Goal: Transaction & Acquisition: Book appointment/travel/reservation

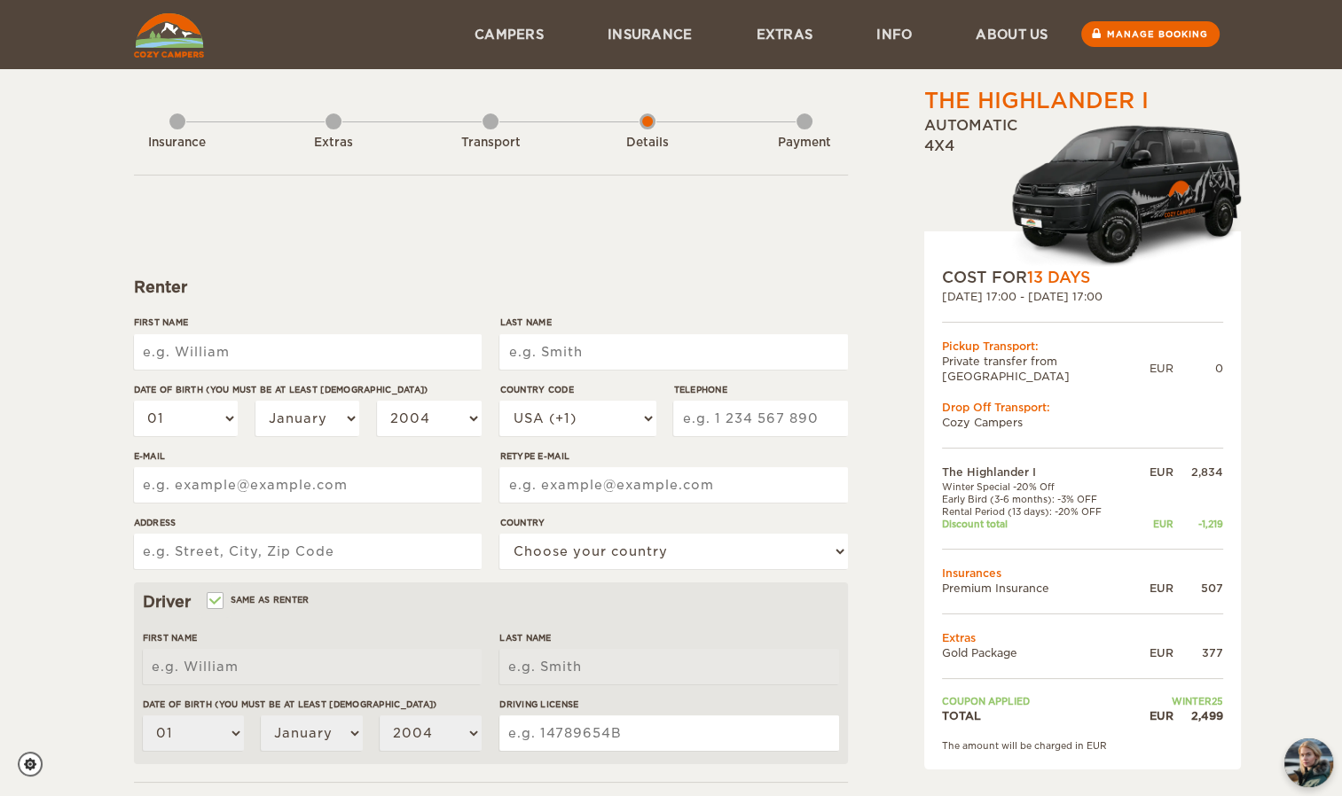
click at [300, 335] on input "First Name" at bounding box center [308, 351] width 348 height 35
type input "Tabea"
type input "[PERSON_NAME]"
select select "41"
type input "765109850"
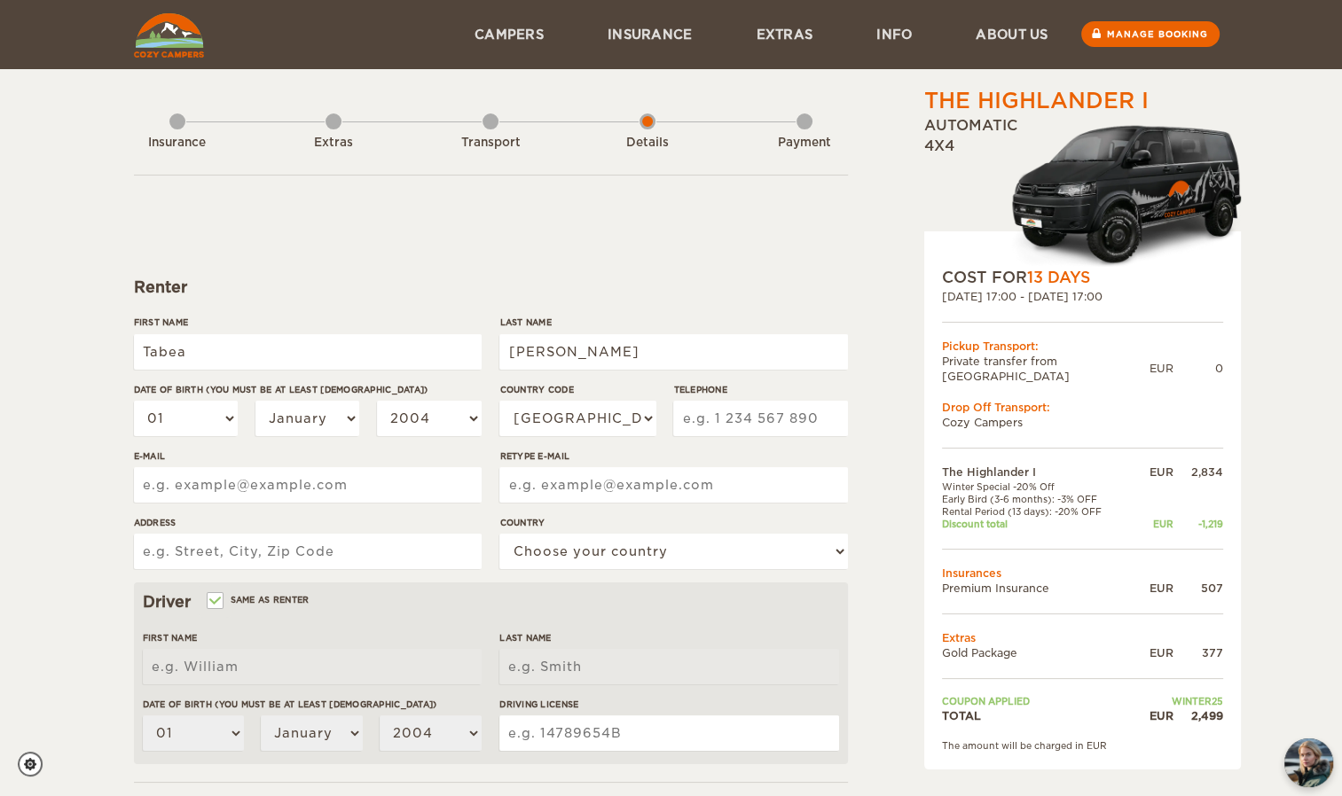
type input "[EMAIL_ADDRESS][DOMAIN_NAME]"
type input "3 Lenga Boda"
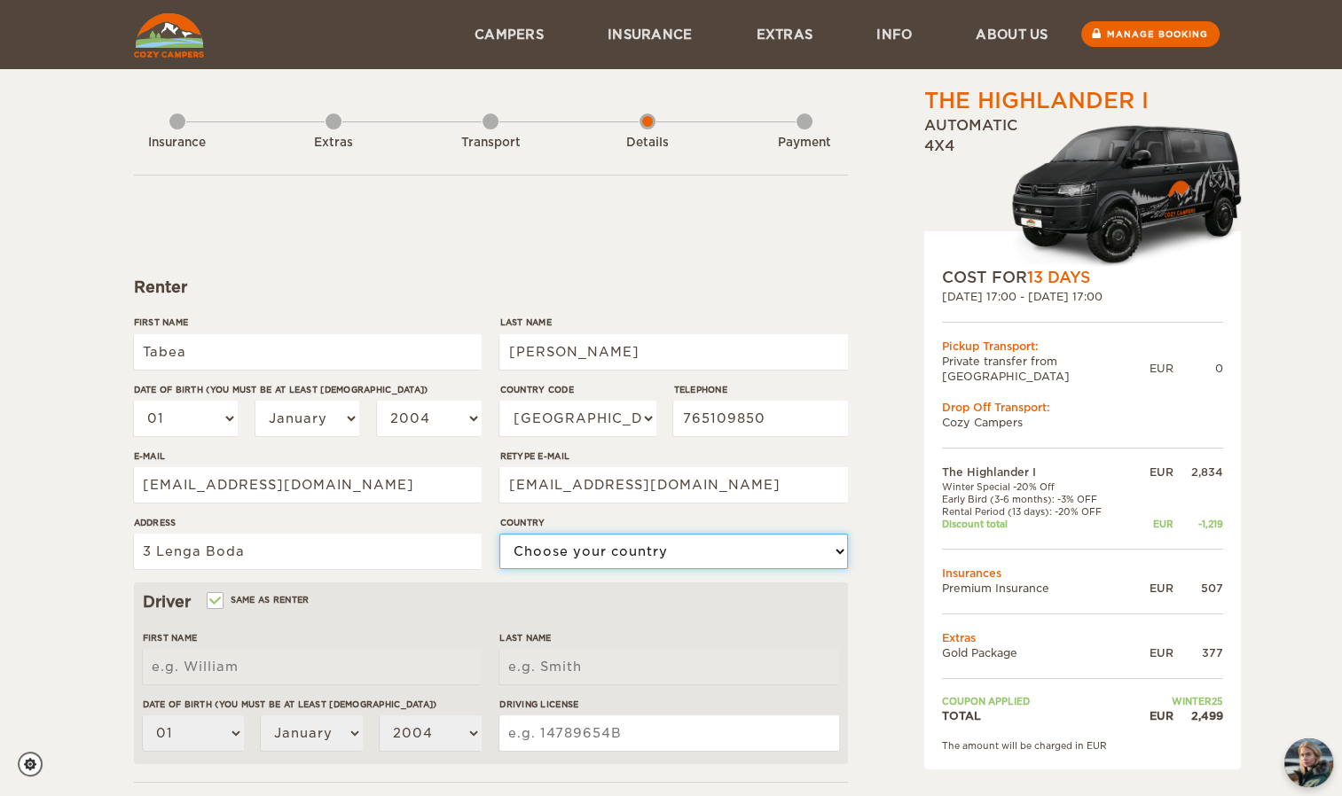
select select "202"
type input "Tabea"
type input "[PERSON_NAME]"
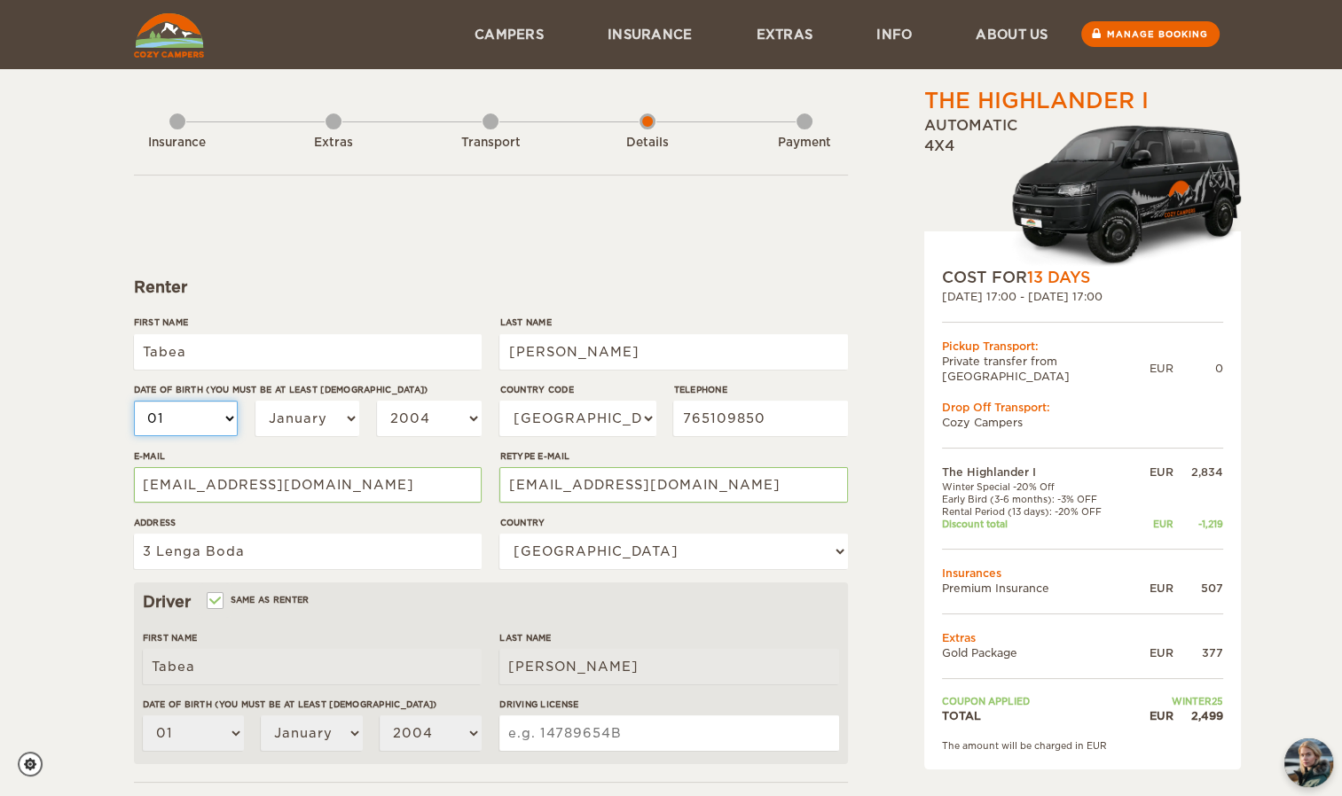
click at [227, 417] on select "01 02 03 04 05 06 07 08 09 10 11 12 13 14 15 16 17 18 19 20 21 22 23 24 25 26 2…" at bounding box center [186, 418] width 105 height 35
select select "14"
click at [134, 401] on select "01 02 03 04 05 06 07 08 09 10 11 12 13 14 15 16 17 18 19 20 21 22 23 24 25 26 2…" at bounding box center [186, 418] width 105 height 35
select select "14"
click at [343, 424] on select "January February March April May June July August September October November De…" at bounding box center [307, 418] width 105 height 35
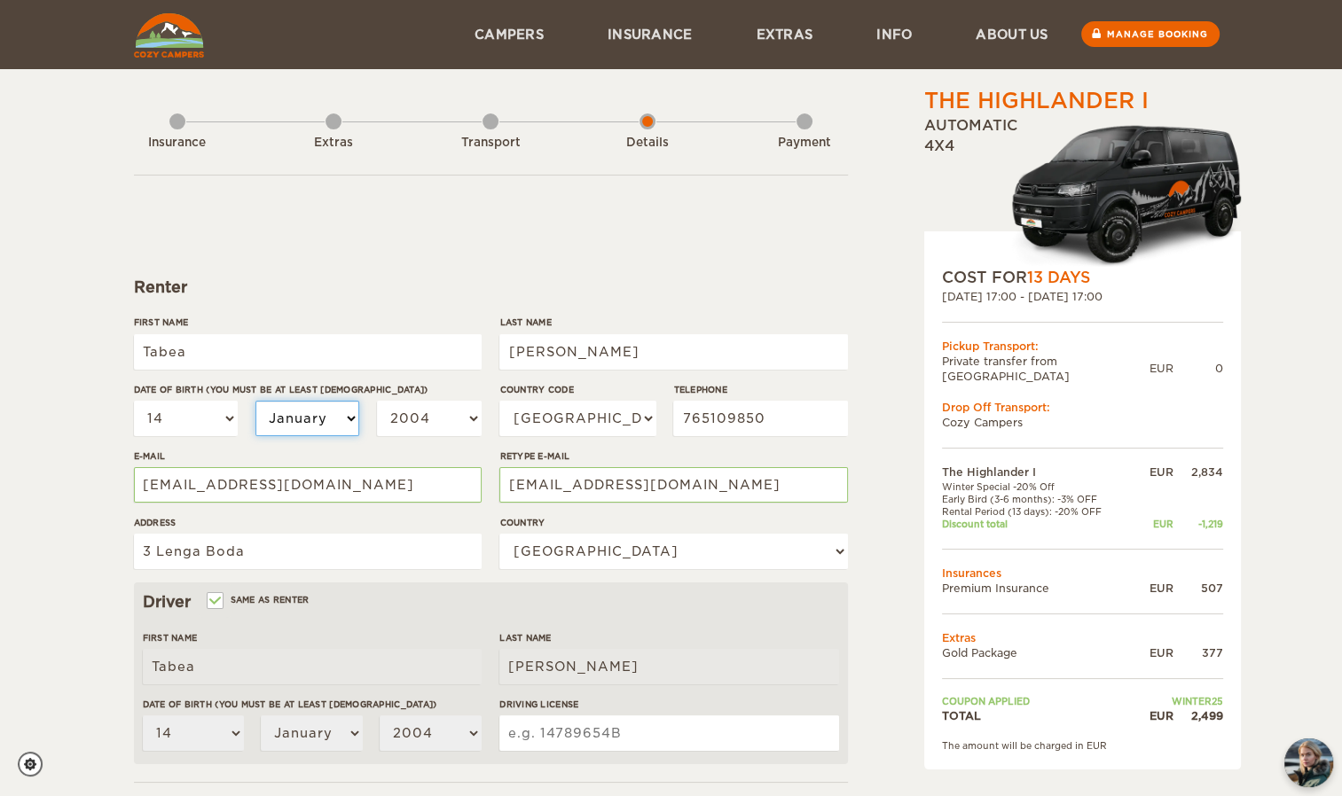
select select "04"
click at [255, 401] on select "January February March April May June July August September October November De…" at bounding box center [307, 418] width 105 height 35
select select "04"
click at [465, 417] on select "2004 2003 2002 2001 2000 1999 1998 1997 1996 1995 1994 1993 1992 1991 1990 1989…" at bounding box center [429, 418] width 105 height 35
select select "2002"
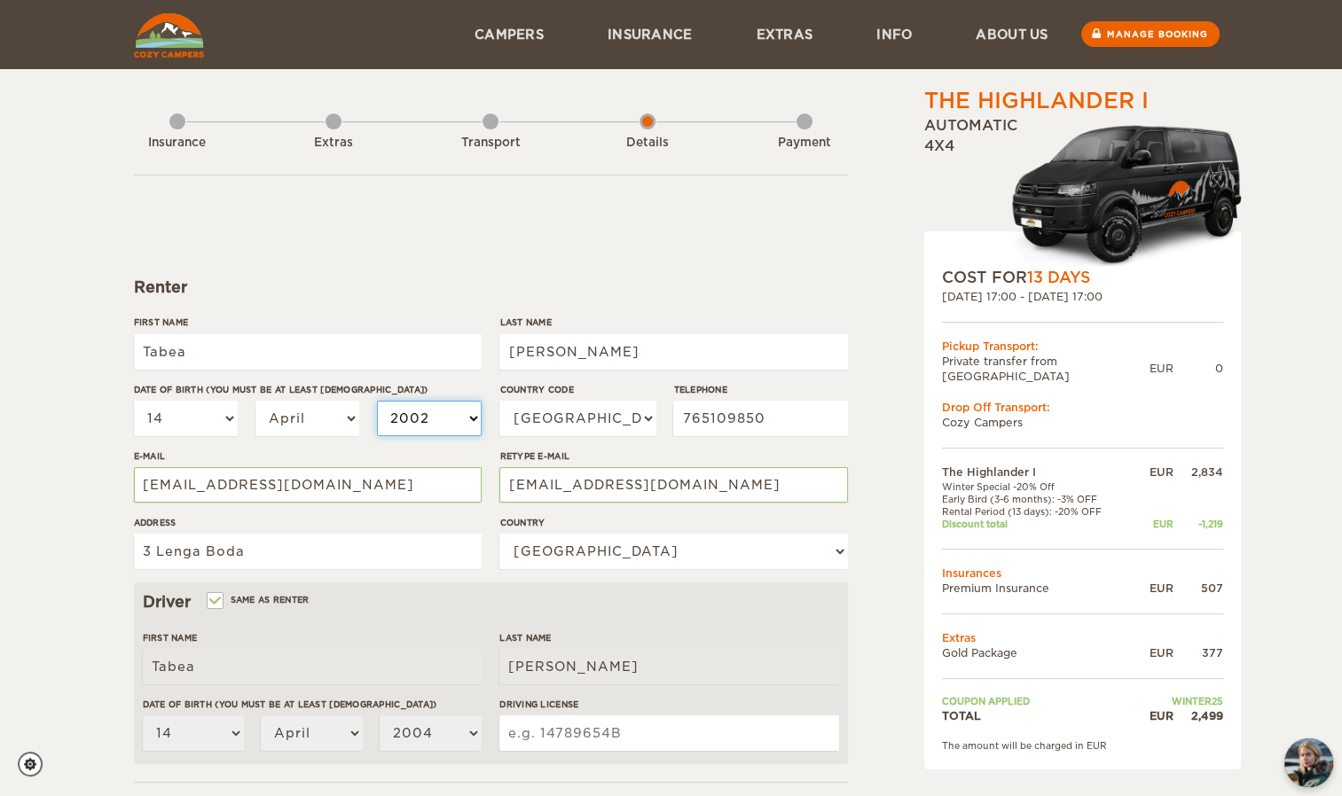
click at [377, 401] on select "2004 2003 2002 2001 2000 1999 1998 1997 1996 1995 1994 1993 1992 1991 1990 1989…" at bounding box center [429, 418] width 105 height 35
select select "2002"
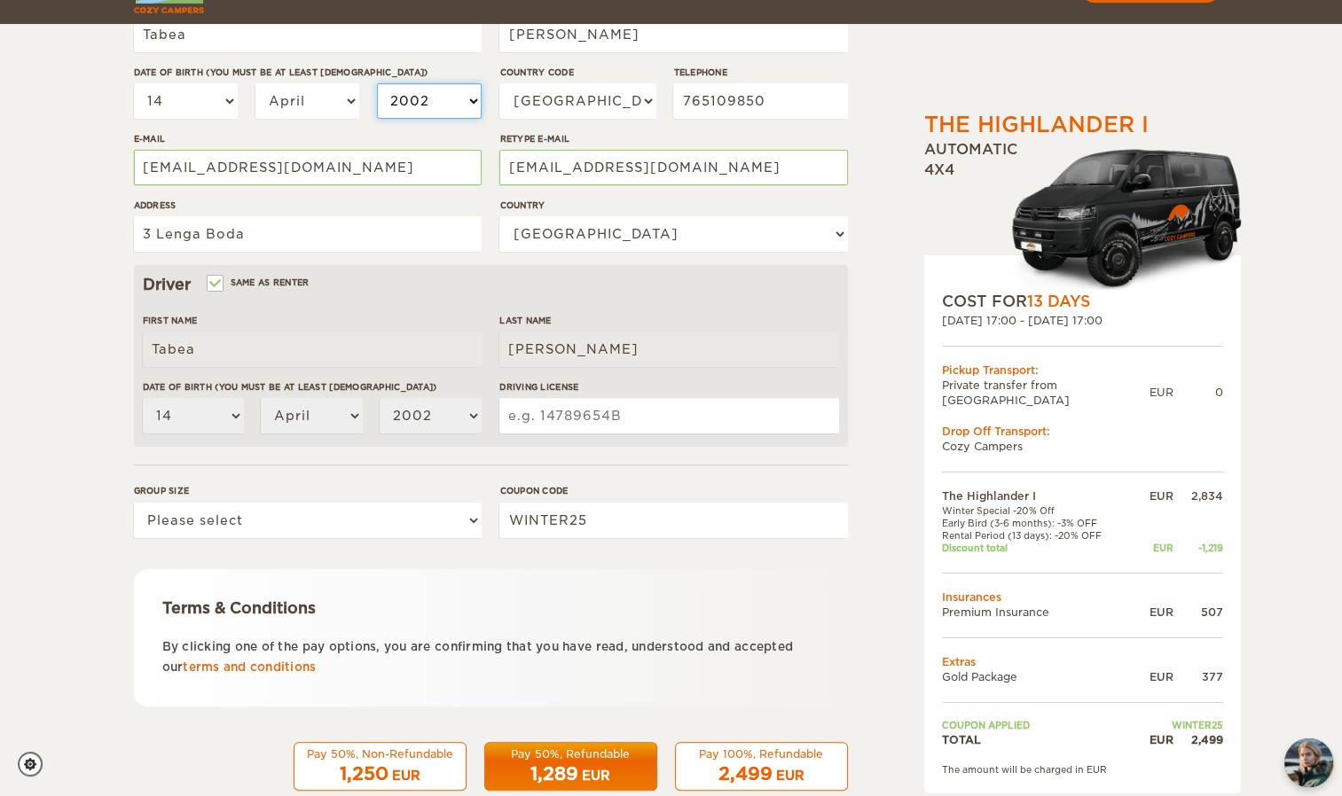
scroll to position [342, 0]
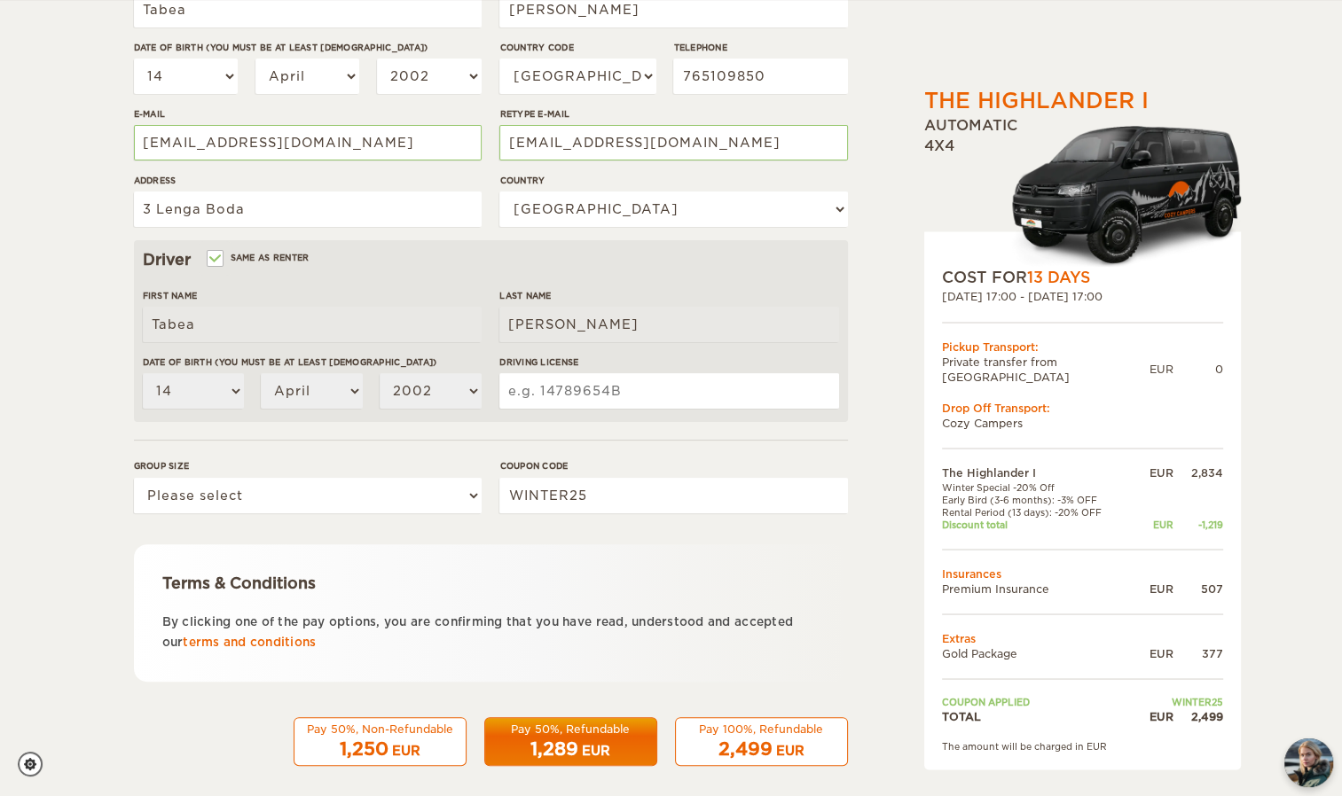
click at [559, 391] on input "Driving License" at bounding box center [668, 390] width 339 height 35
type input "068192252003"
click at [333, 493] on select "Please select 1 2" at bounding box center [308, 495] width 348 height 35
select select "2"
click at [134, 478] on select "Please select 1 2" at bounding box center [308, 495] width 348 height 35
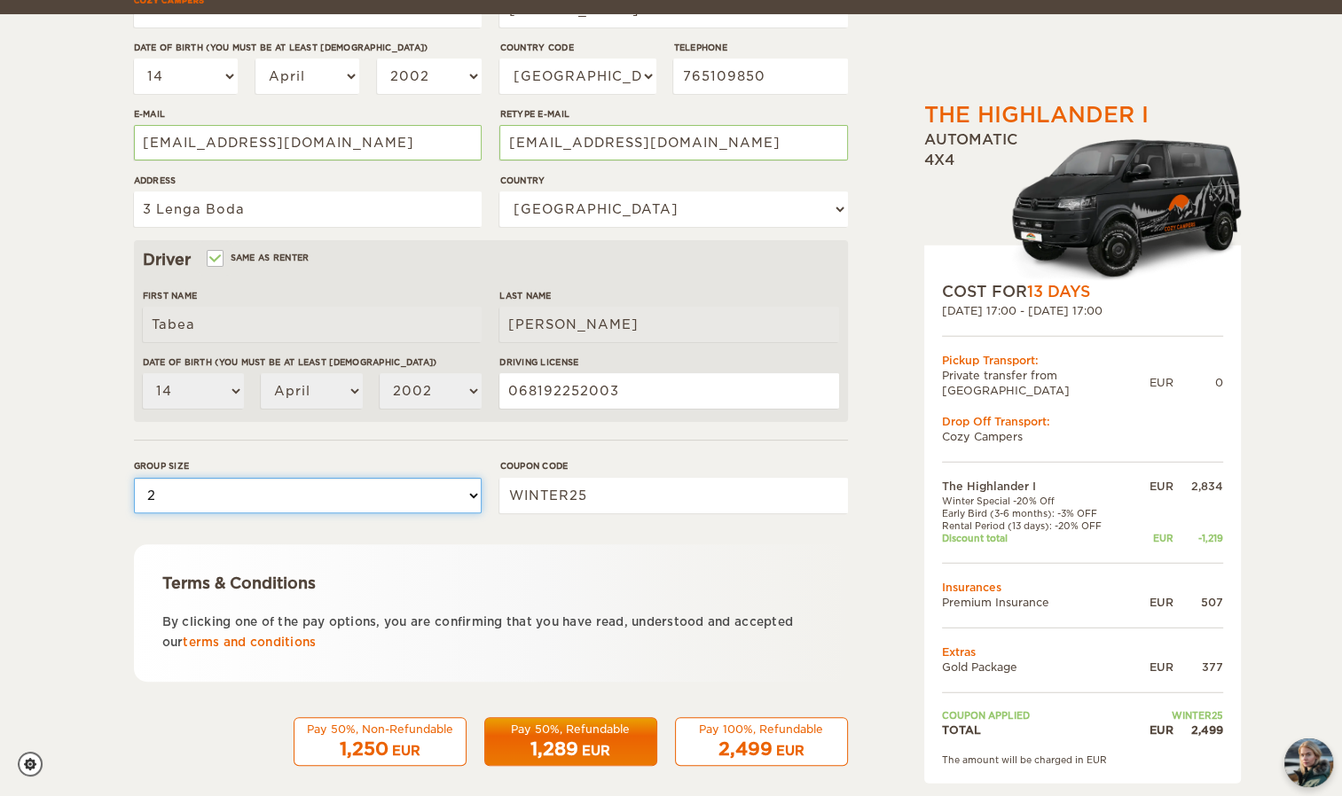
scroll to position [356, 0]
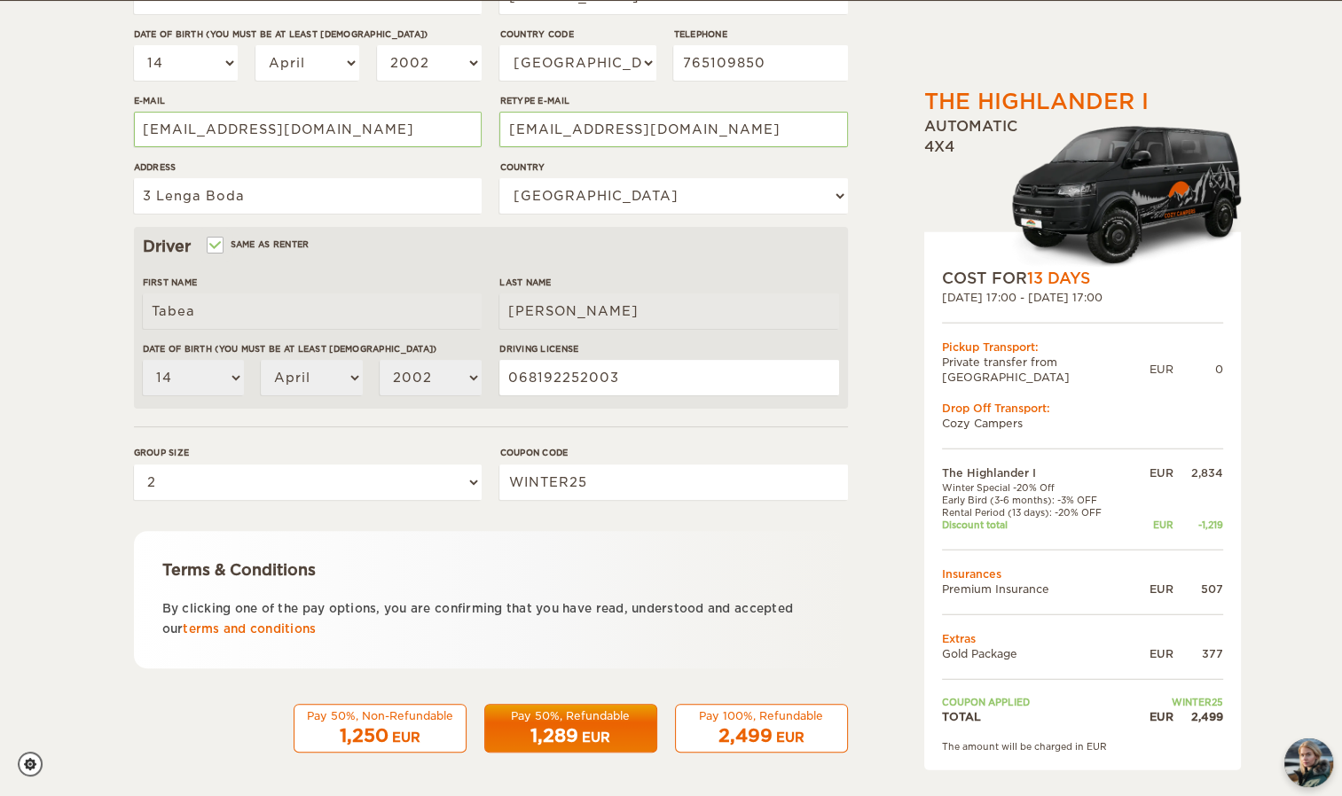
click at [742, 724] on div "2,499 EUR" at bounding box center [761, 737] width 150 height 26
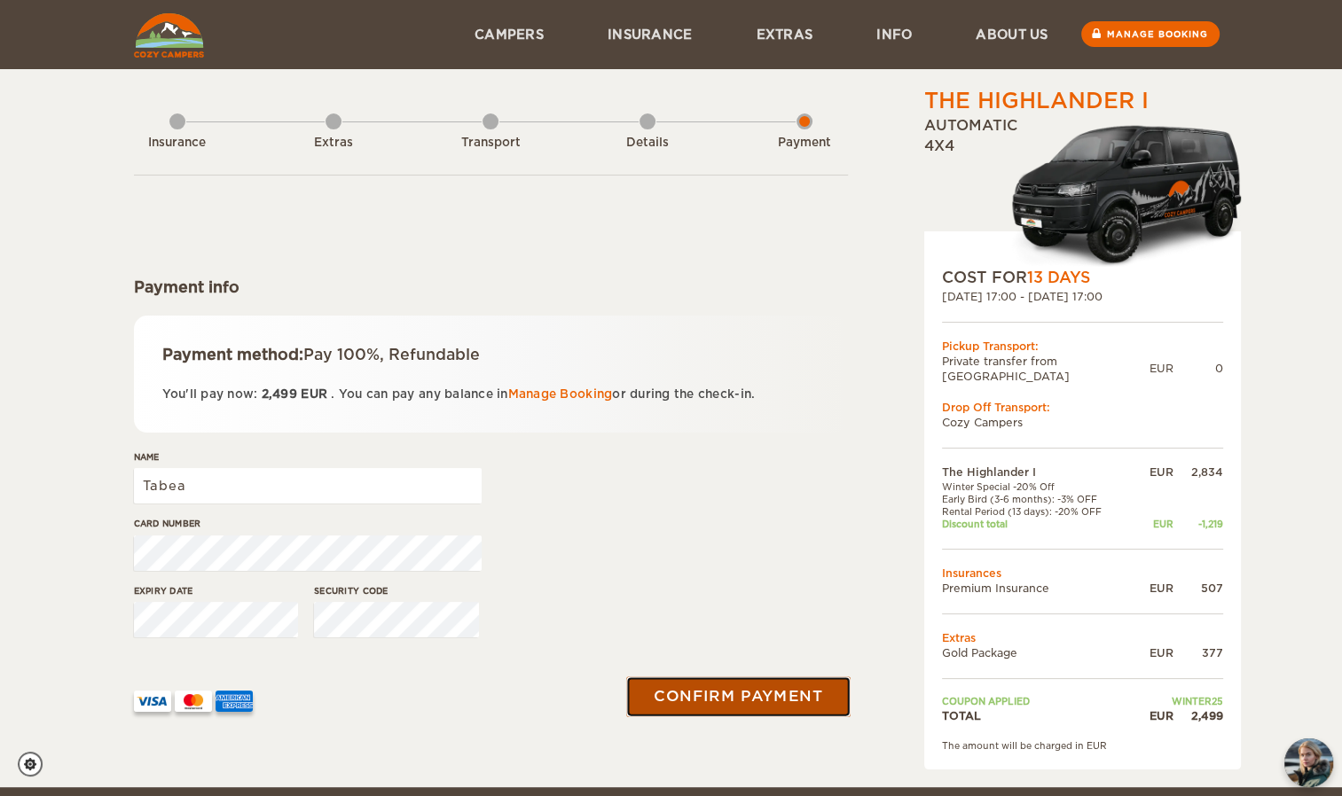
click at [749, 692] on button "Confirm payment" at bounding box center [738, 697] width 223 height 40
